Goal: Information Seeking & Learning: Learn about a topic

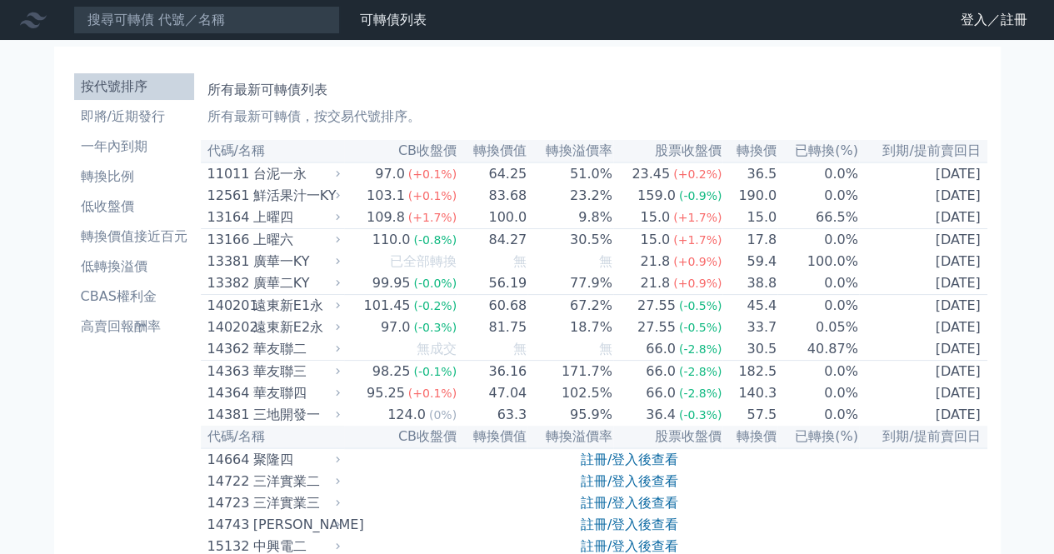
scroll to position [83, 0]
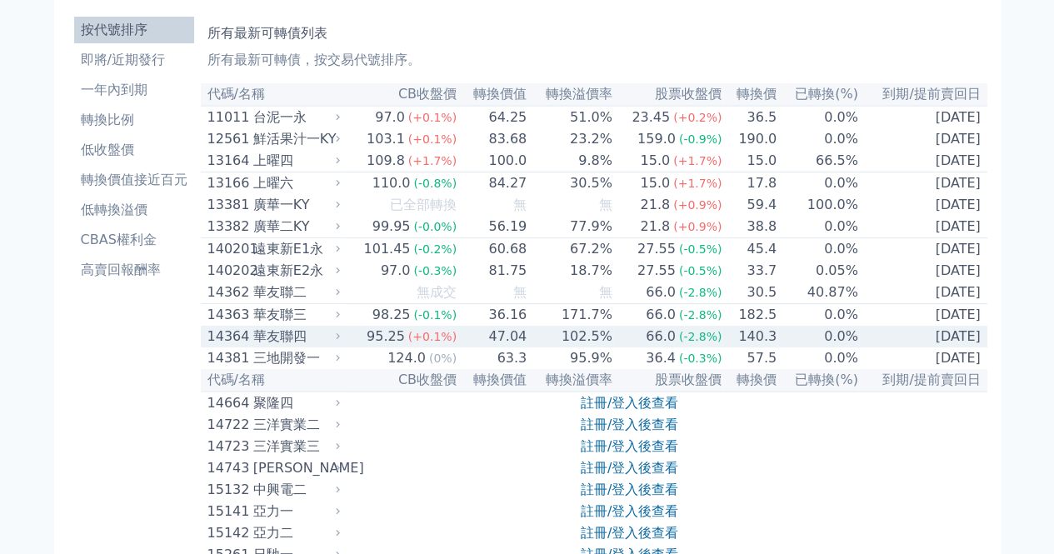
scroll to position [83, 0]
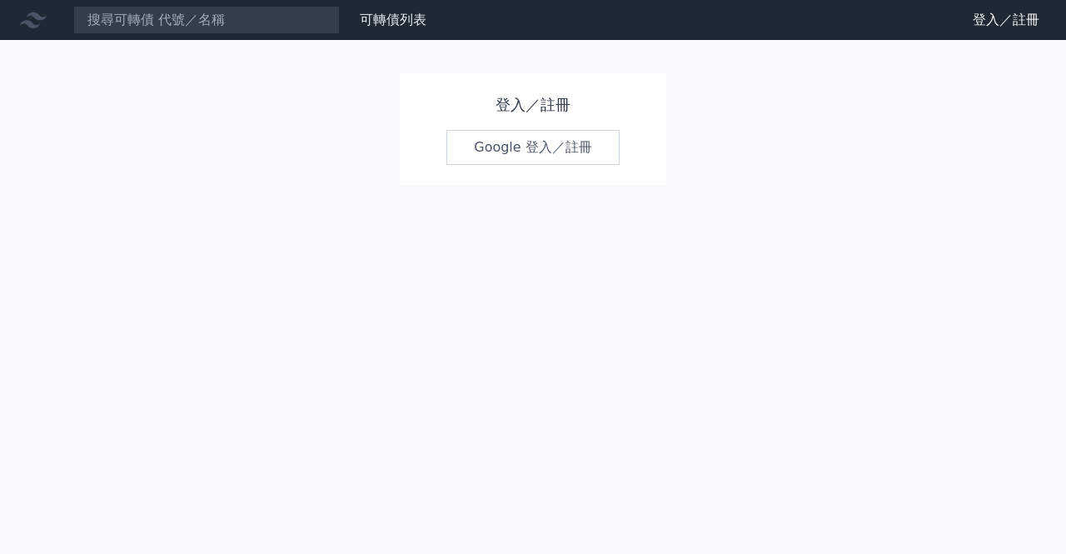
click at [548, 151] on link "Google 登入／註冊" at bounding box center [532, 147] width 173 height 35
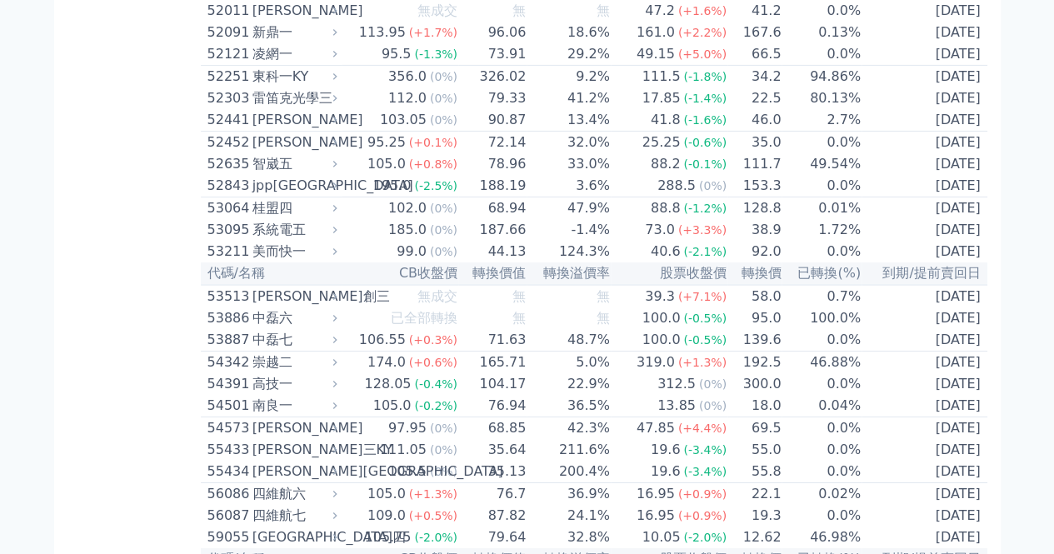
scroll to position [5738, 0]
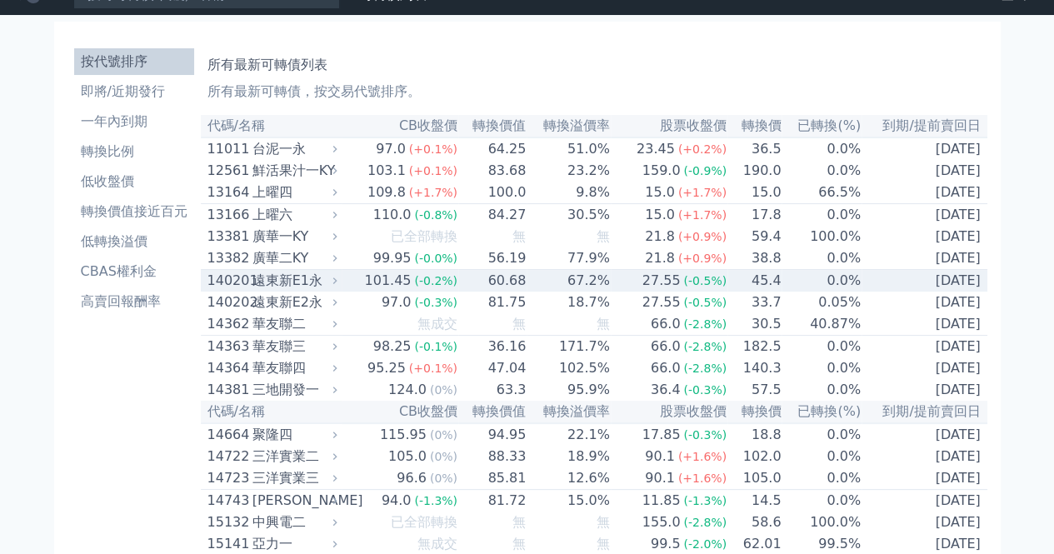
scroll to position [0, 0]
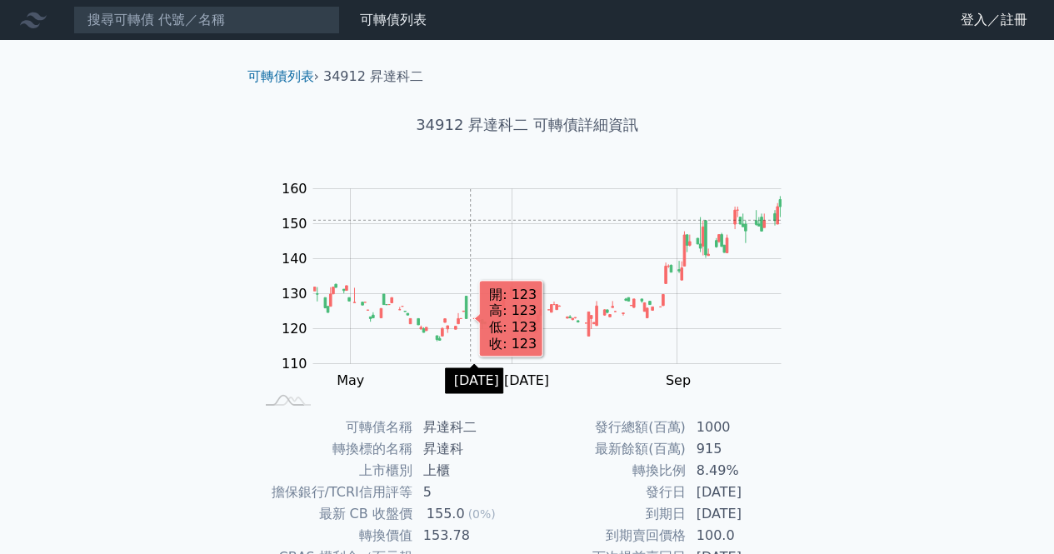
scroll to position [217, 0]
